Goal: Contribute content: Add original content to the website for others to see

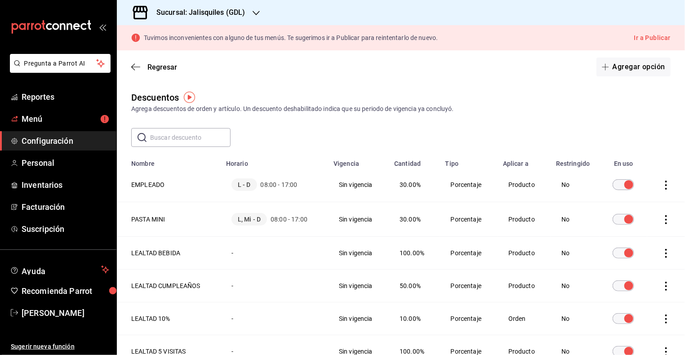
click at [32, 116] on span "Menú" at bounding box center [66, 119] width 88 height 12
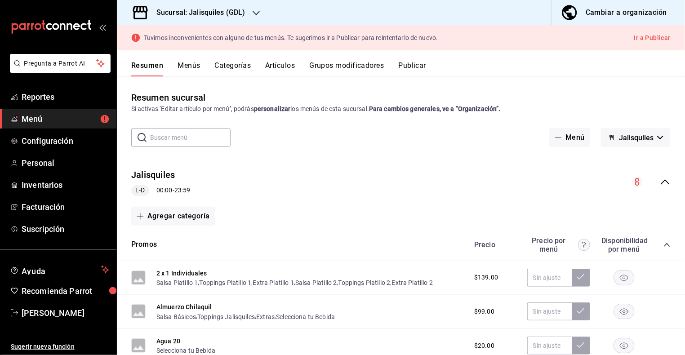
click at [188, 64] on button "Menús" at bounding box center [189, 68] width 22 height 15
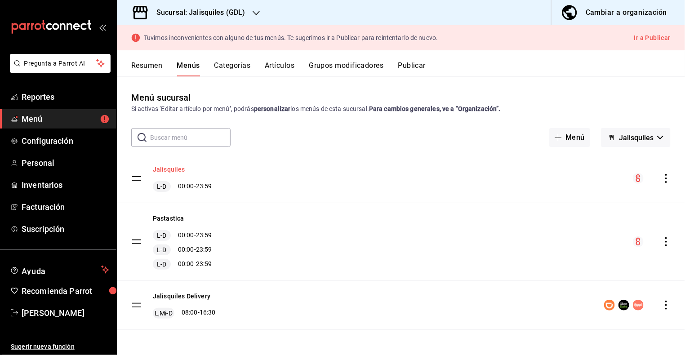
click at [173, 168] on button "Jalisquiles" at bounding box center [169, 169] width 32 height 9
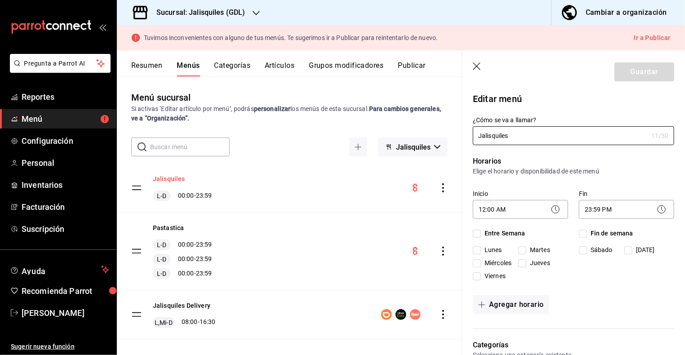
checkbox input "true"
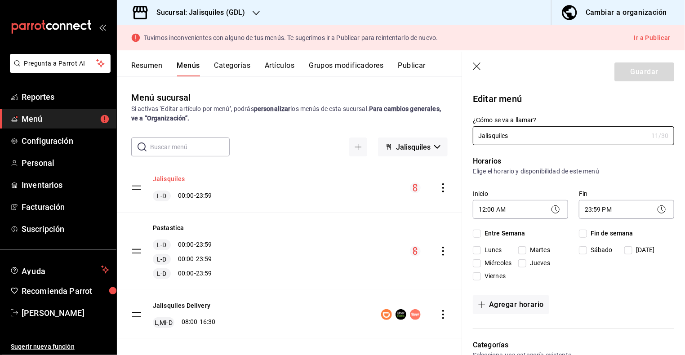
checkbox input "true"
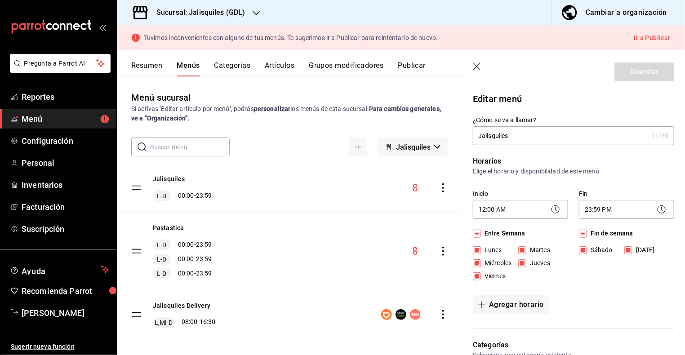
click at [138, 58] on div "Resumen Menús Categorías Artículos Grupos modificadores Publicar" at bounding box center [401, 63] width 568 height 26
click at [138, 65] on button "Resumen" at bounding box center [146, 68] width 31 height 15
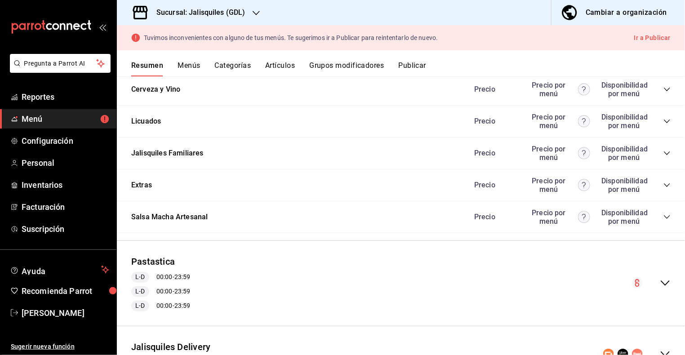
scroll to position [629, 0]
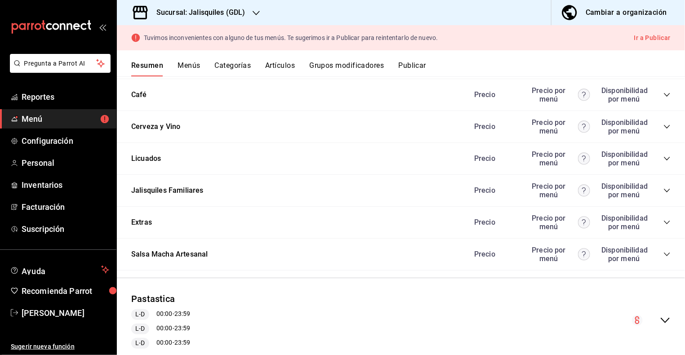
click at [667, 220] on icon "collapse-category-row" at bounding box center [666, 222] width 7 height 7
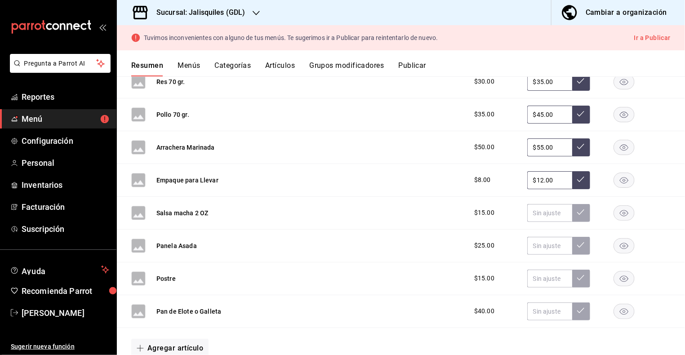
scroll to position [1102, 0]
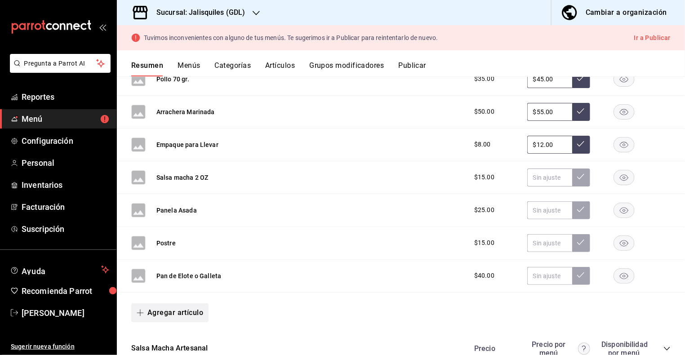
click at [180, 305] on button "Agregar artículo" at bounding box center [169, 312] width 77 height 19
click at [175, 335] on li "Artículo nuevo" at bounding box center [166, 333] width 71 height 22
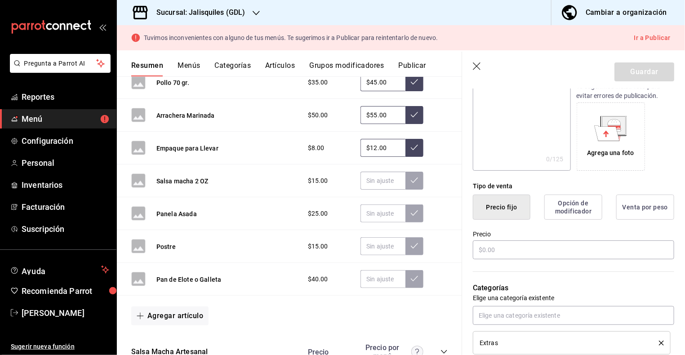
scroll to position [132, 0]
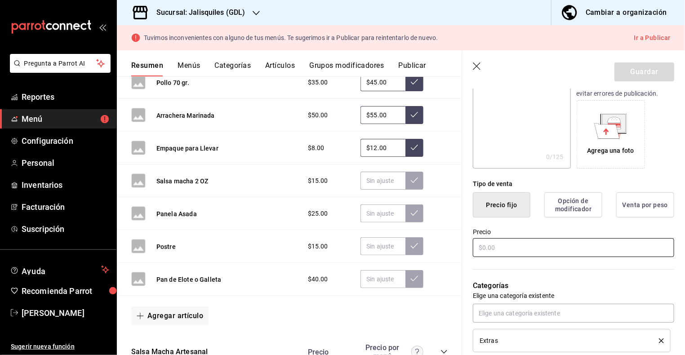
type input "Pan Dulce"
click at [505, 248] on input "text" at bounding box center [573, 247] width 201 height 19
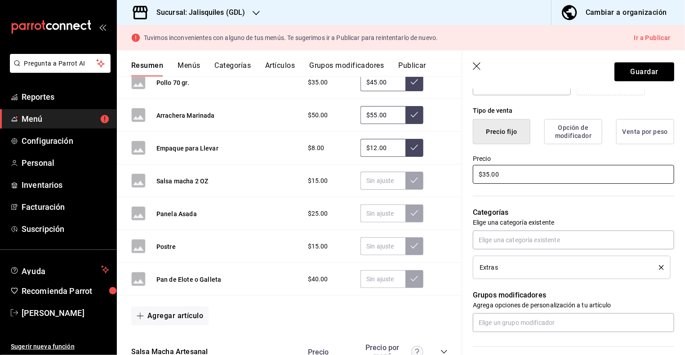
scroll to position [214, 0]
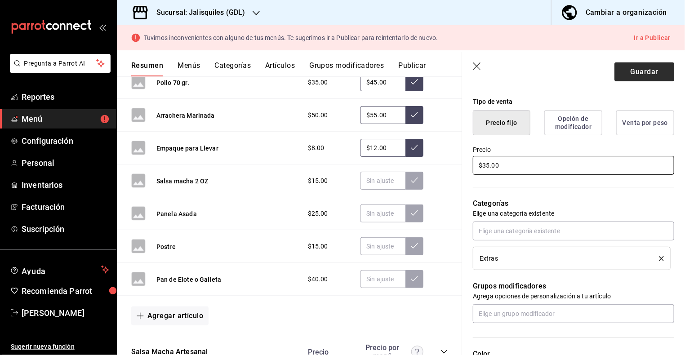
type input "$35.00"
click at [632, 77] on button "Guardar" at bounding box center [644, 71] width 60 height 19
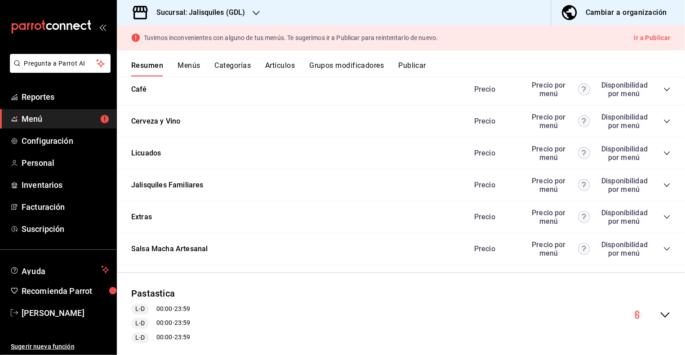
scroll to position [636, 0]
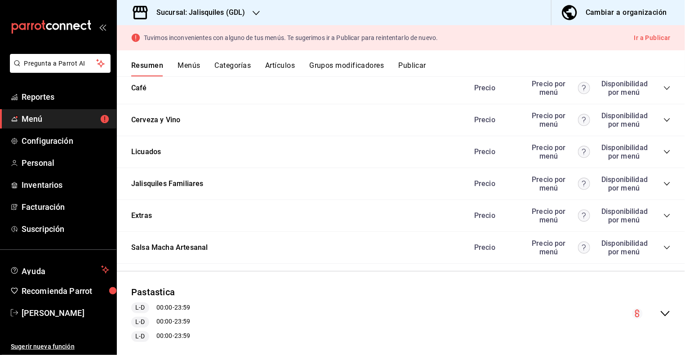
click at [668, 212] on icon "collapse-category-row" at bounding box center [666, 215] width 7 height 7
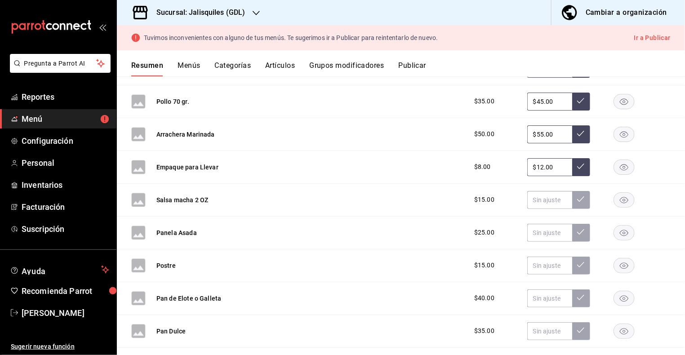
scroll to position [1085, 0]
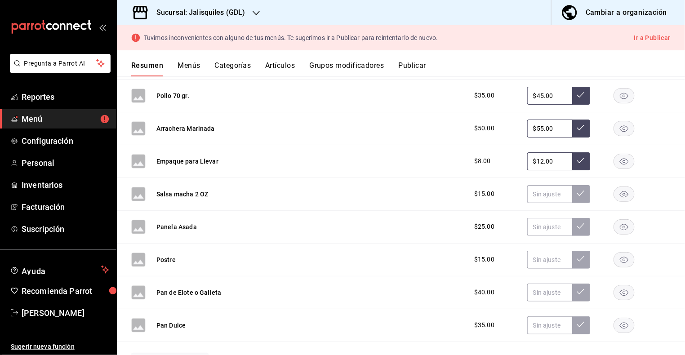
click at [229, 11] on h3 "Sucursal: Jalisquiles (GDL)" at bounding box center [197, 12] width 96 height 11
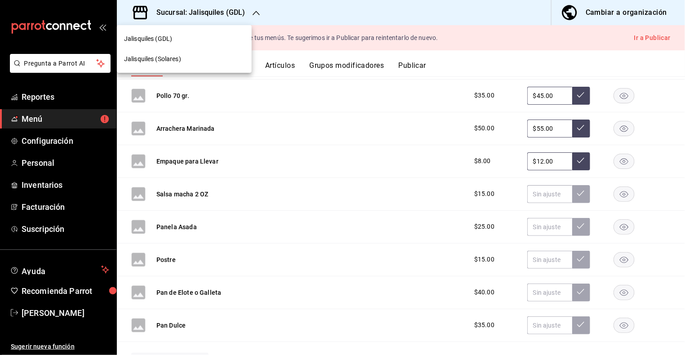
click at [174, 59] on span "Jalisquiles (Solares)" at bounding box center [152, 58] width 57 height 9
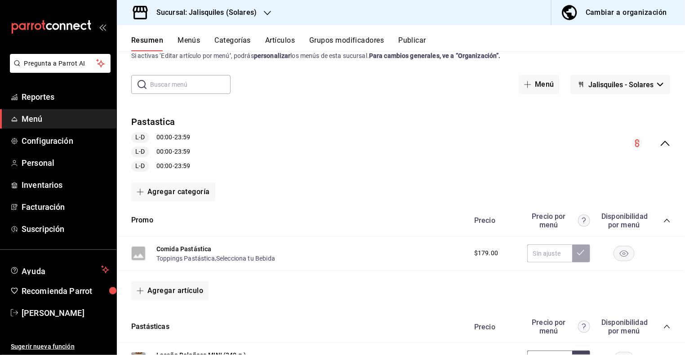
scroll to position [4, 0]
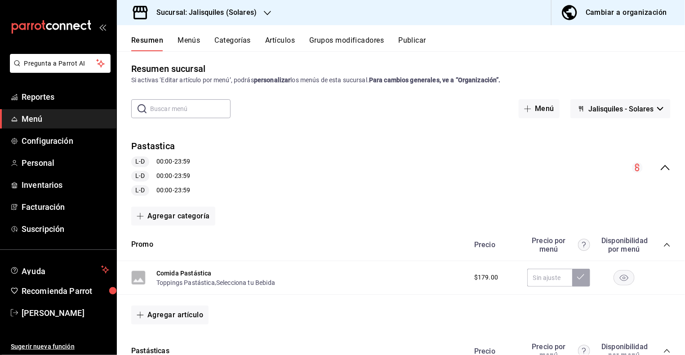
click at [666, 169] on icon "collapse-menu-row" at bounding box center [665, 167] width 11 height 11
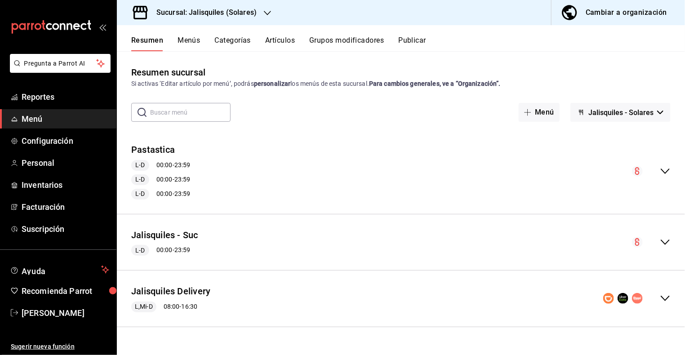
scroll to position [0, 0]
click at [665, 241] on icon "collapse-menu-row" at bounding box center [665, 242] width 11 height 11
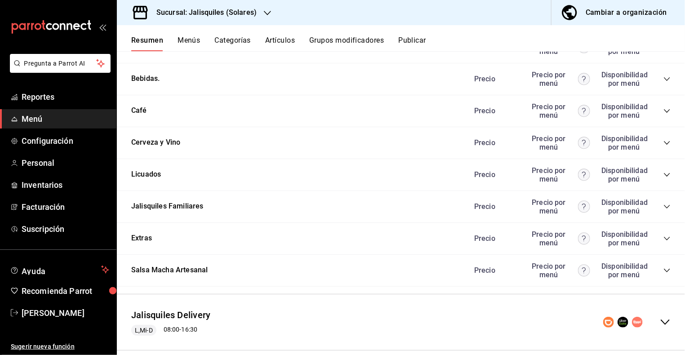
scroll to position [703, 0]
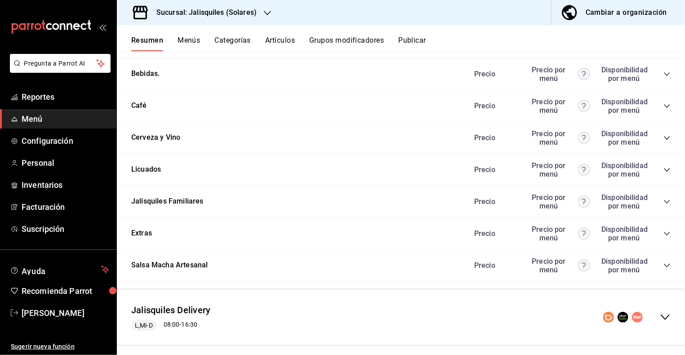
click at [666, 230] on icon "collapse-category-row" at bounding box center [666, 233] width 7 height 7
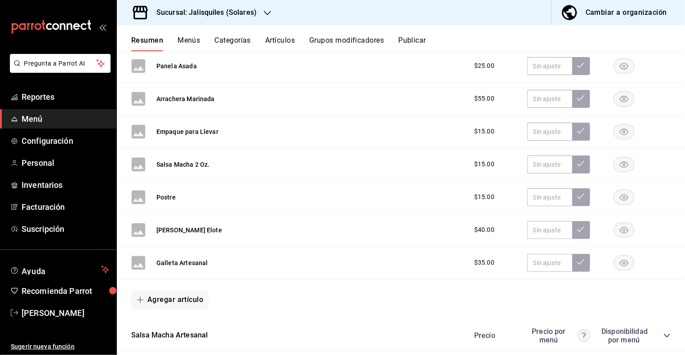
scroll to position [1270, 0]
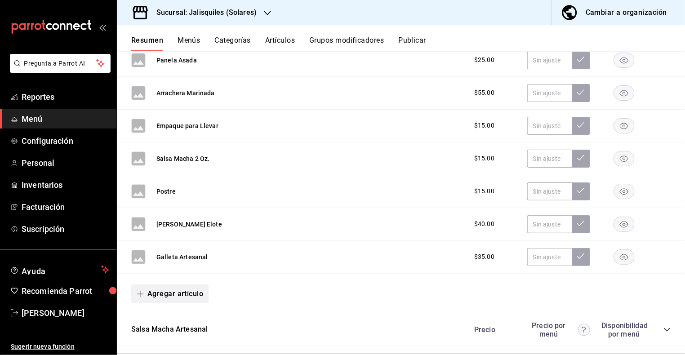
click at [151, 286] on button "Agregar artículo" at bounding box center [169, 294] width 77 height 19
click at [152, 330] on li "Artículo nuevo" at bounding box center [166, 331] width 71 height 22
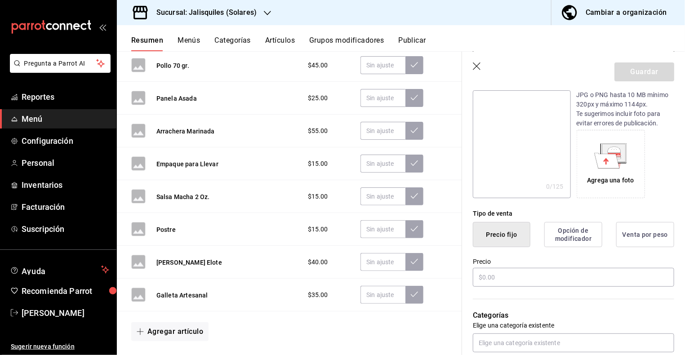
scroll to position [106, 0]
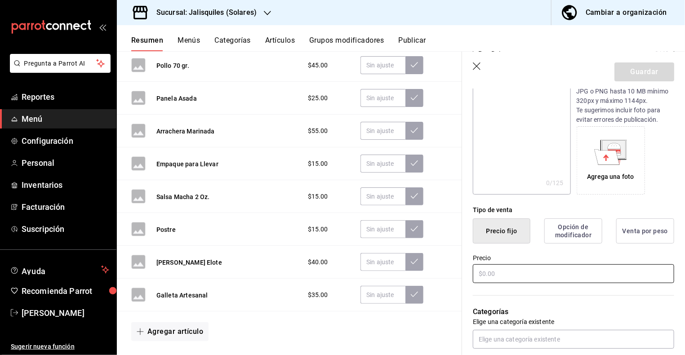
type input "Pan Dulce"
click at [516, 270] on input "text" at bounding box center [573, 273] width 201 height 19
type input "$35.00"
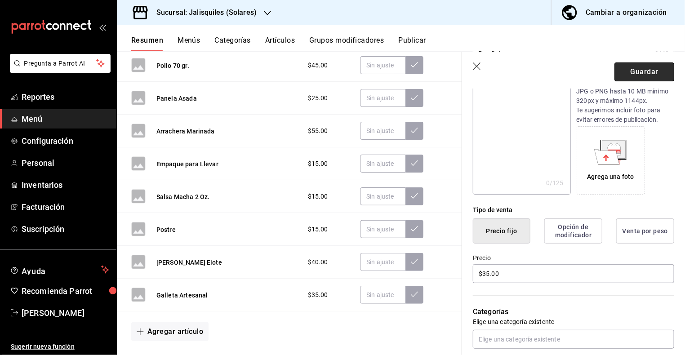
click at [630, 74] on button "Guardar" at bounding box center [644, 71] width 60 height 19
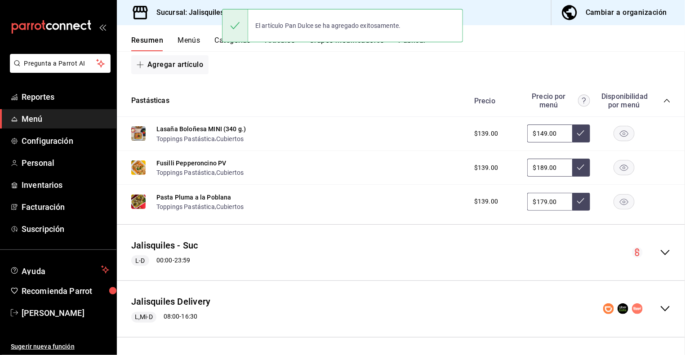
scroll to position [254, 0]
